Goal: Information Seeking & Learning: Learn about a topic

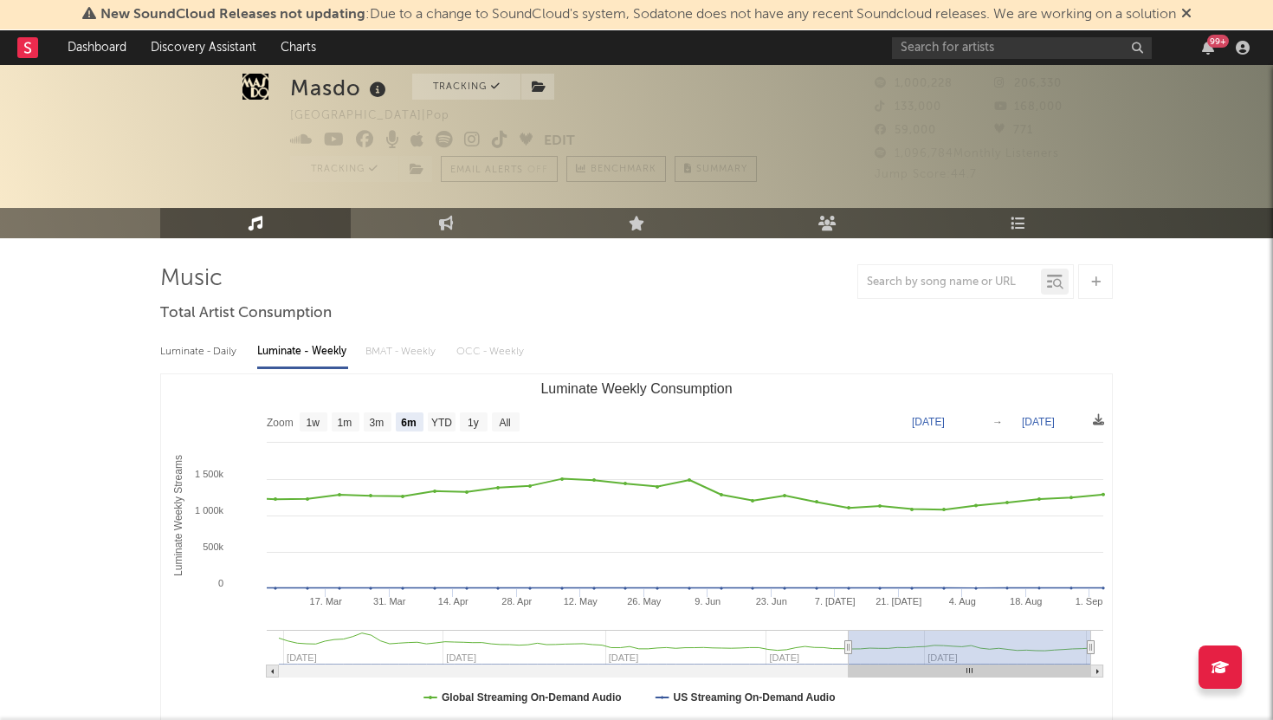
select select "6m"
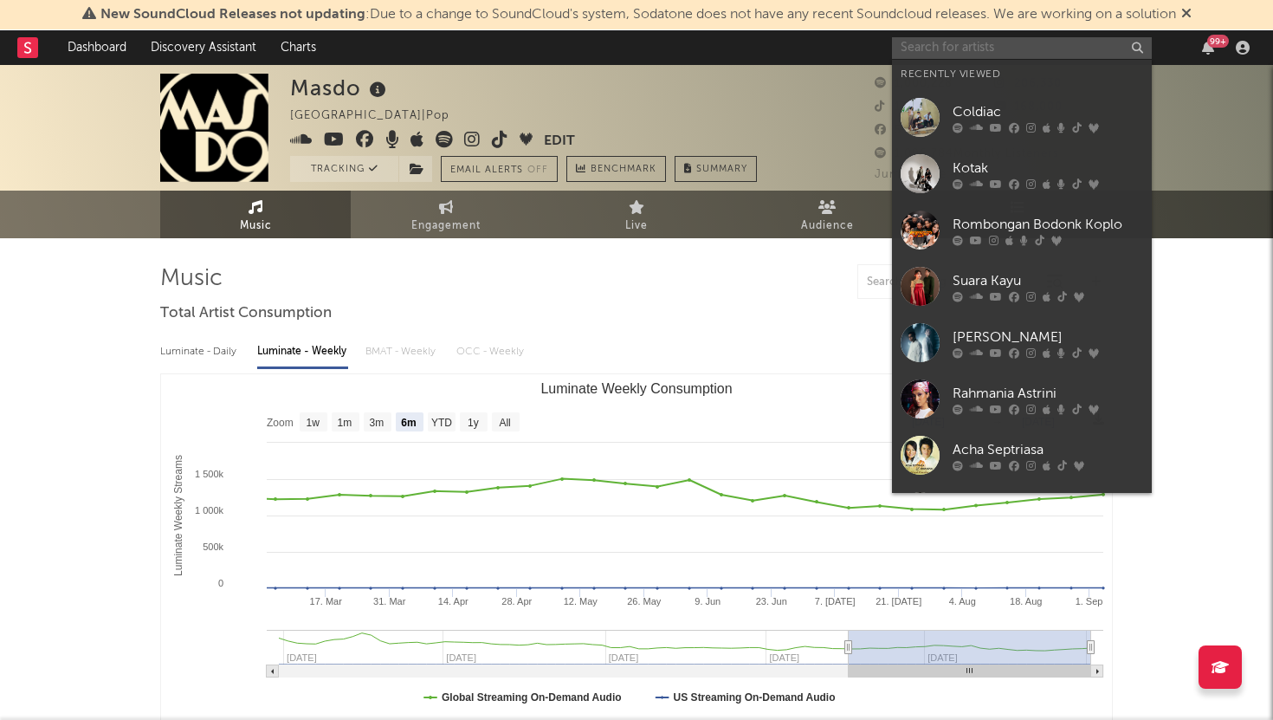
click at [1017, 43] on input "text" at bounding box center [1022, 48] width 260 height 22
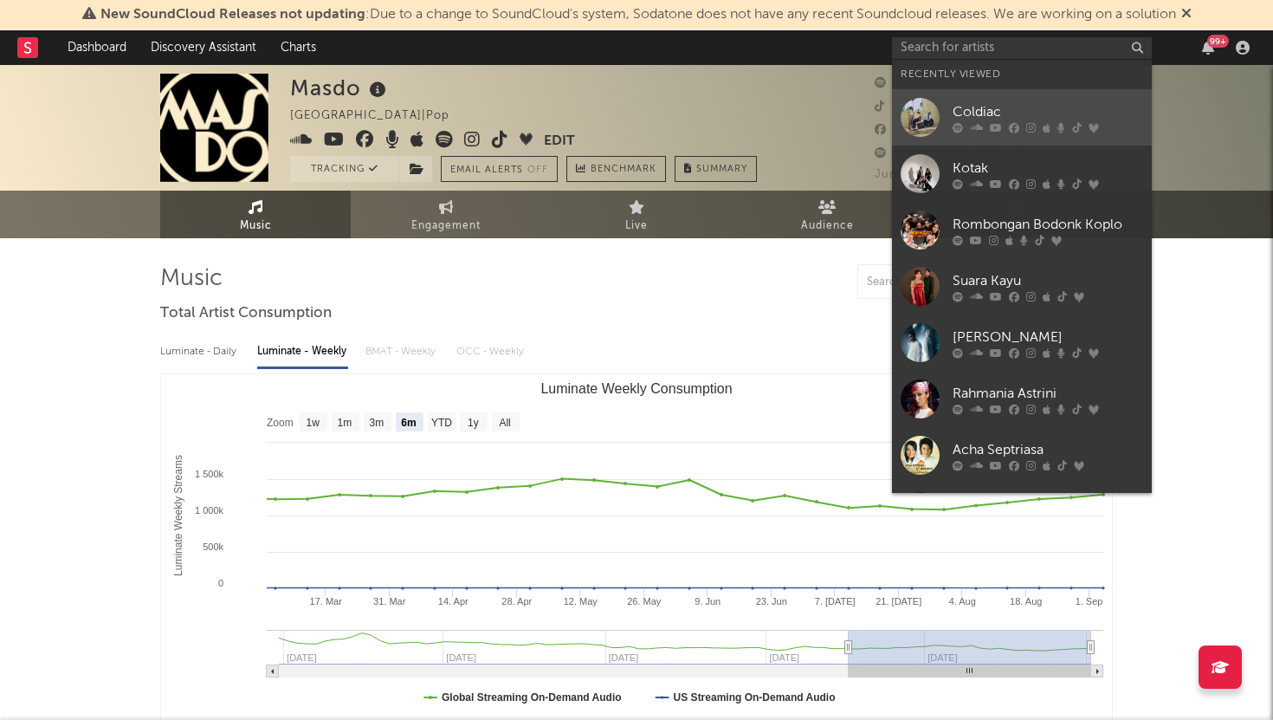
click at [979, 110] on div "Coldiac" at bounding box center [1047, 111] width 190 height 21
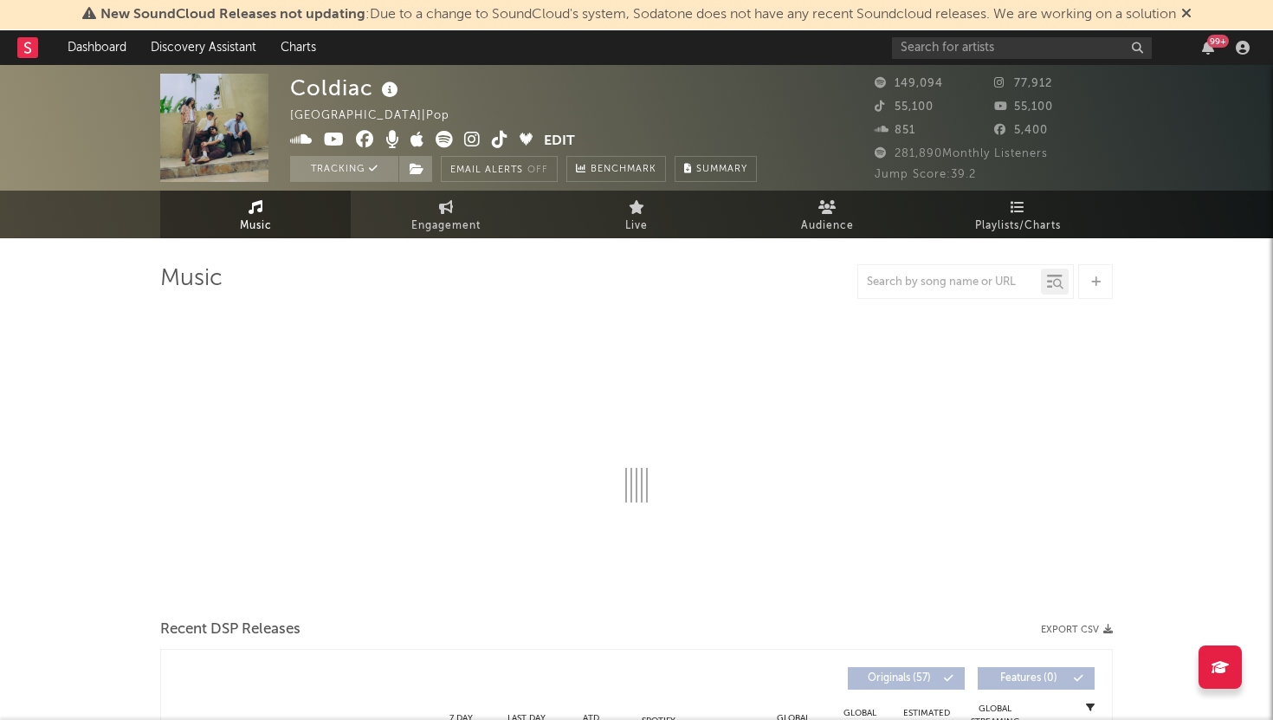
select select "6m"
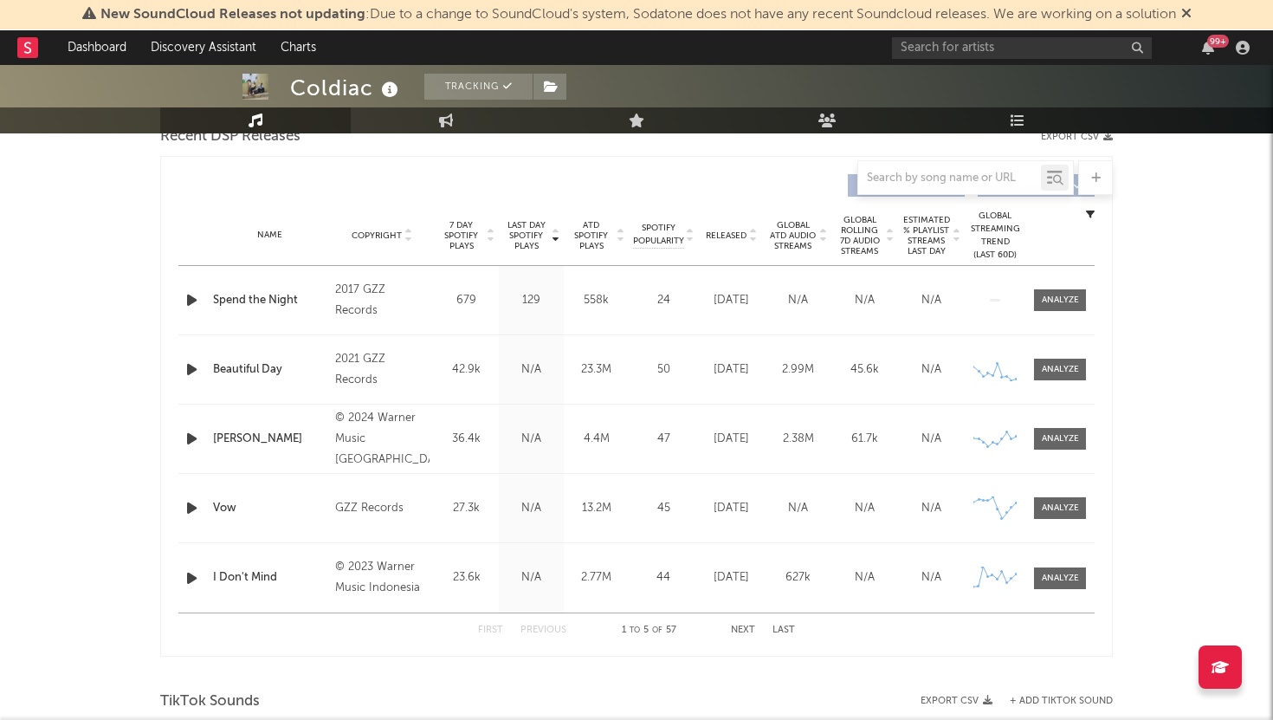
scroll to position [603, 0]
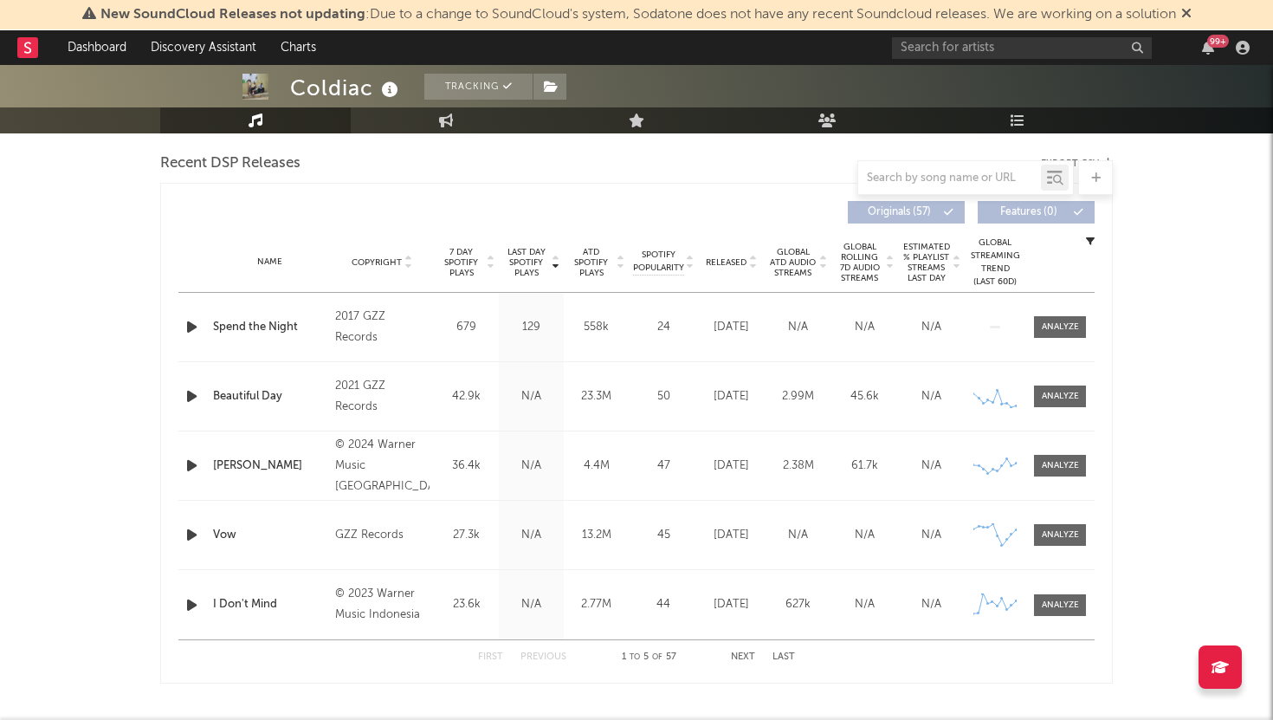
click at [458, 272] on span "7 Day Spotify Plays" at bounding box center [461, 262] width 46 height 31
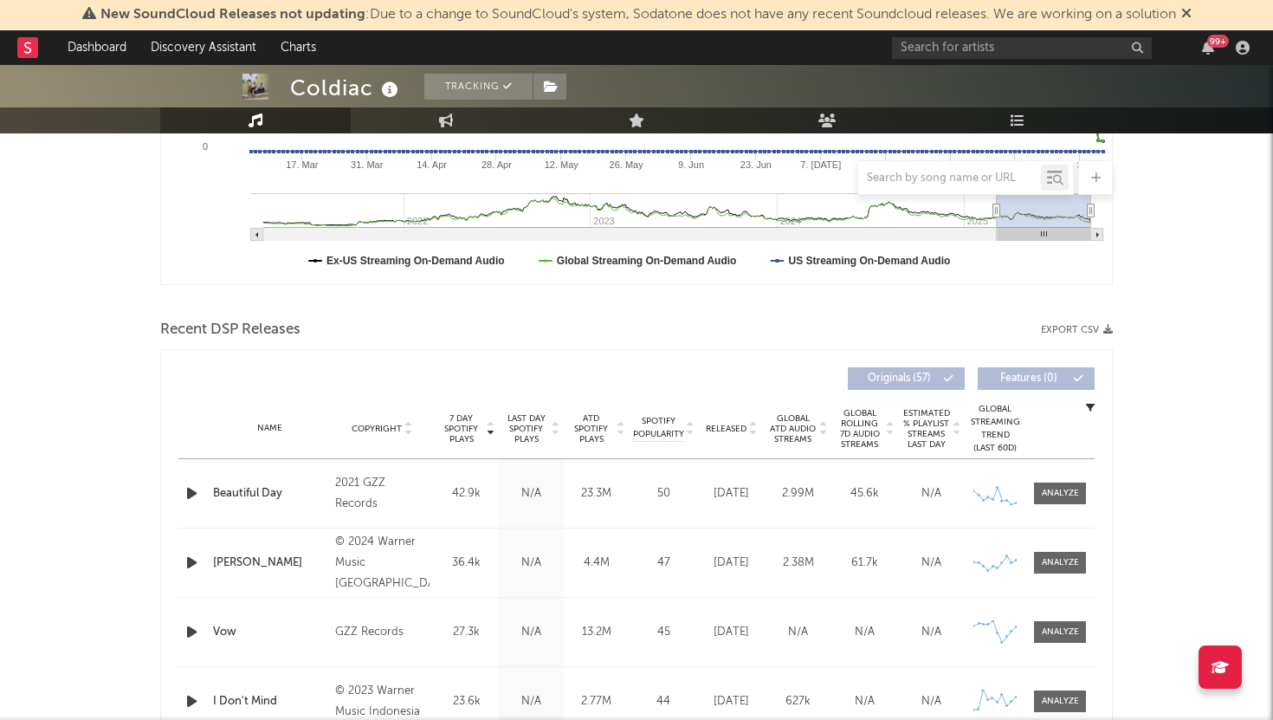
scroll to position [439, 0]
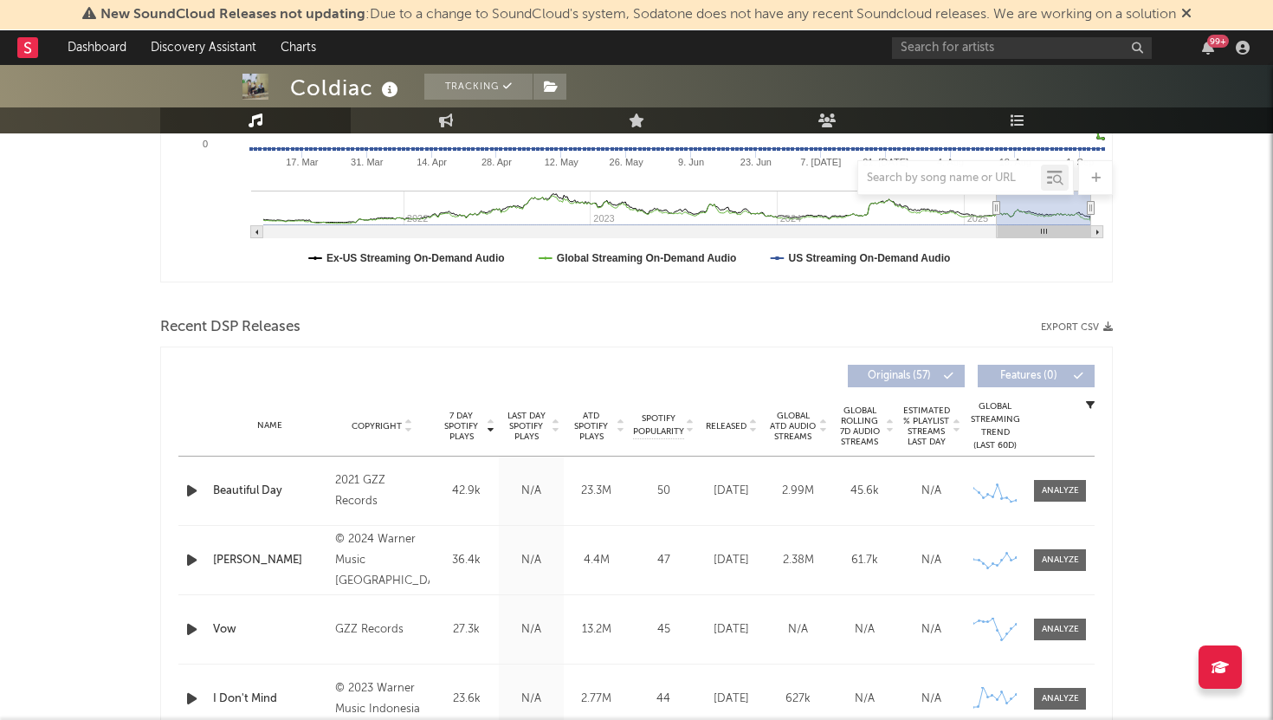
click at [588, 425] on span "ATD Spotify Plays" at bounding box center [591, 425] width 46 height 31
click at [466, 419] on span "7 Day Spotify Plays" at bounding box center [461, 425] width 46 height 31
